Goal: Navigation & Orientation: Find specific page/section

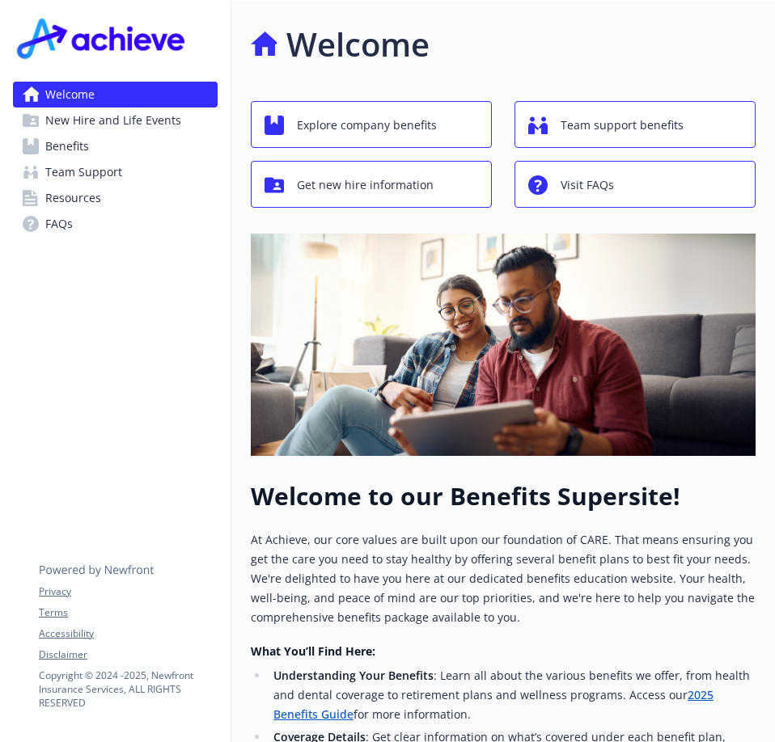
click at [74, 143] on span "Benefits" at bounding box center [67, 146] width 44 height 26
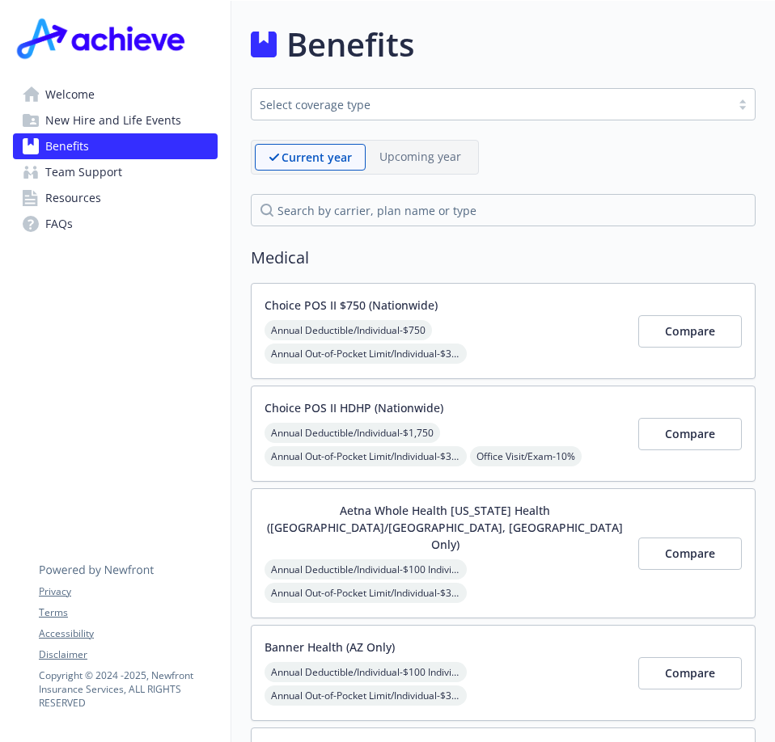
click at [75, 167] on span "Team Support" at bounding box center [83, 172] width 77 height 26
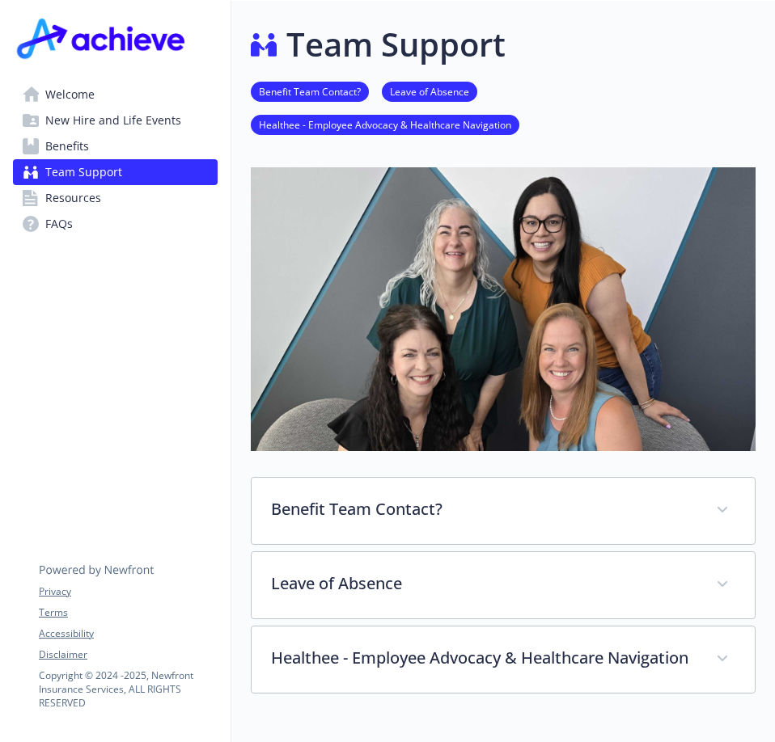
click at [80, 192] on span "Resources" at bounding box center [73, 198] width 56 height 26
